Goal: Find specific fact

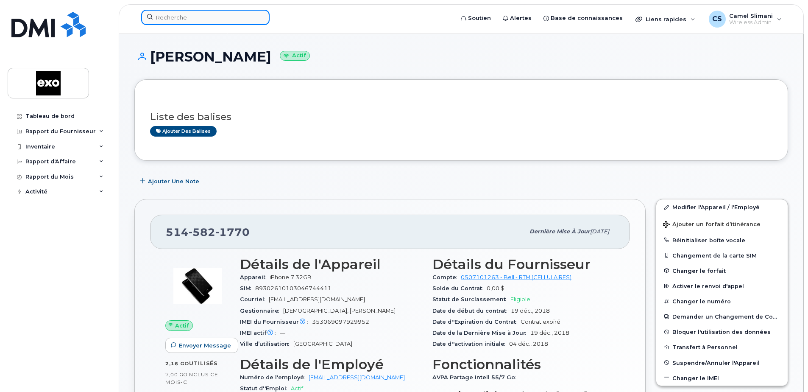
click at [182, 19] on input at bounding box center [205, 17] width 128 height 15
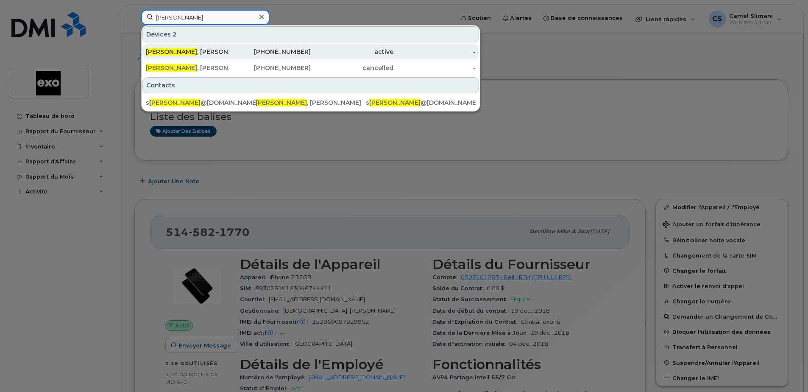
type input "[PERSON_NAME]"
click at [174, 47] on div "[PERSON_NAME]" at bounding box center [187, 51] width 83 height 15
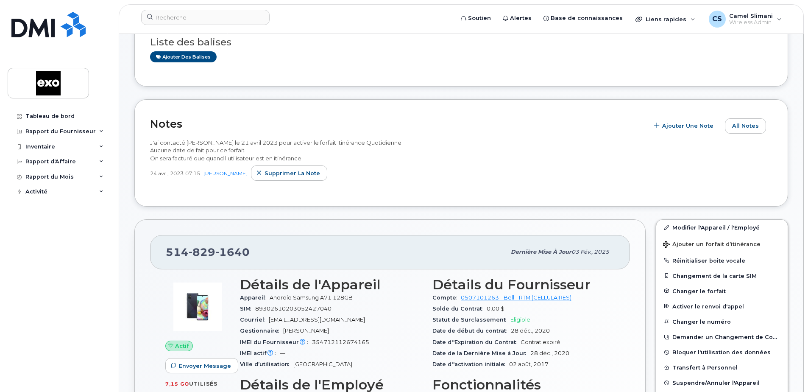
scroll to position [212, 0]
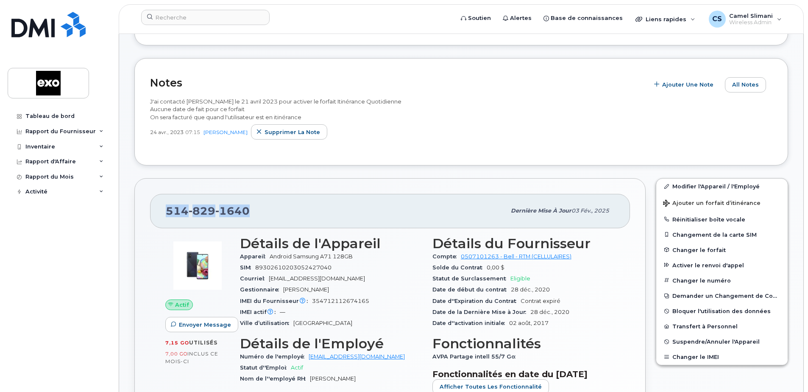
drag, startPoint x: 251, startPoint y: 212, endPoint x: 168, endPoint y: 212, distance: 83.1
click at [168, 212] on div "514 829 1640" at bounding box center [336, 211] width 340 height 18
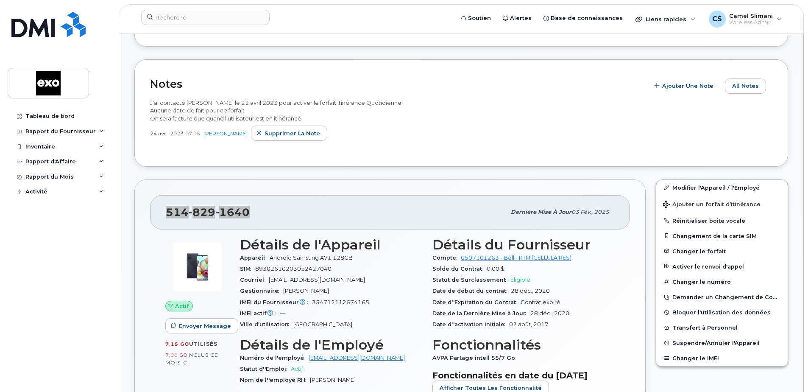
scroll to position [170, 0]
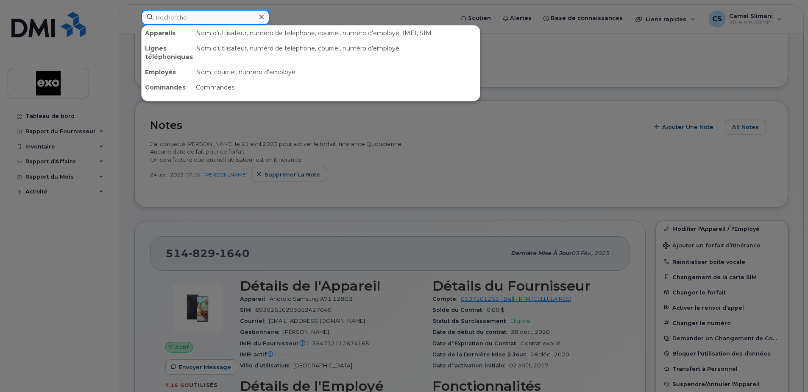
click at [165, 22] on input at bounding box center [205, 17] width 128 height 15
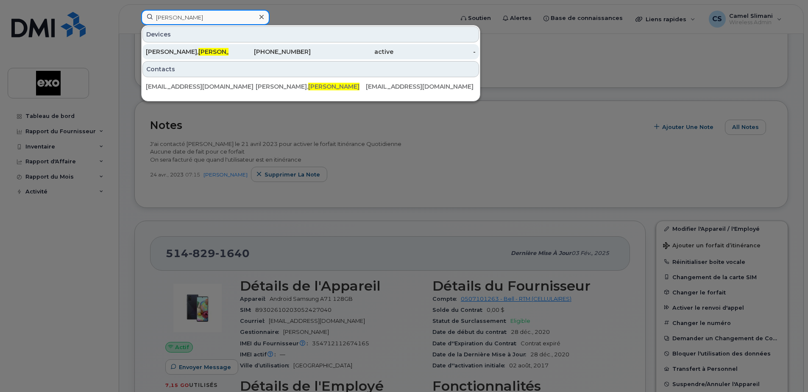
type input "pietro"
click at [198, 52] on span "Pietro" at bounding box center [223, 52] width 51 height 8
